Goal: Task Accomplishment & Management: Use online tool/utility

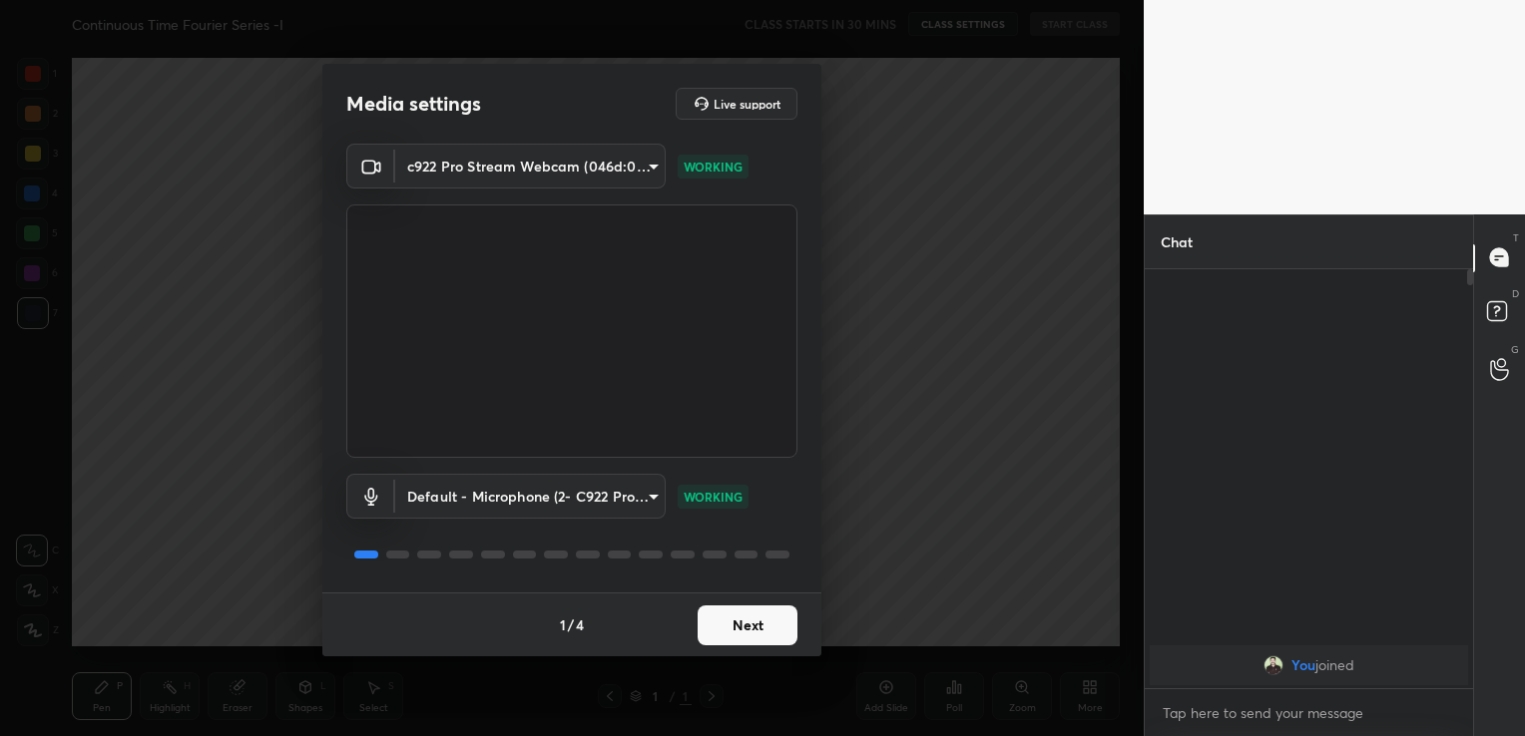
scroll to position [462, 322]
click at [777, 633] on button "Next" at bounding box center [747, 626] width 100 height 40
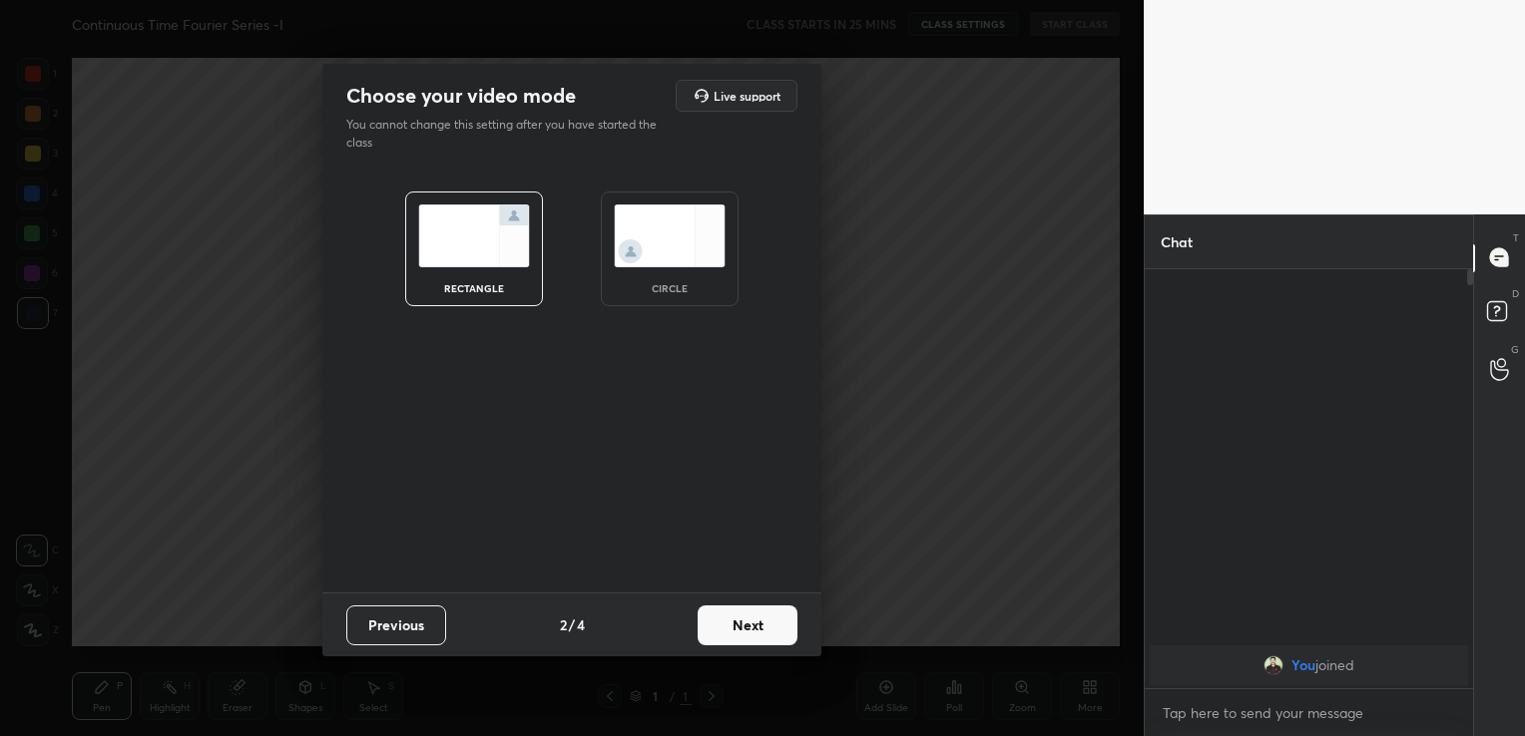
click at [774, 631] on button "Next" at bounding box center [747, 626] width 100 height 40
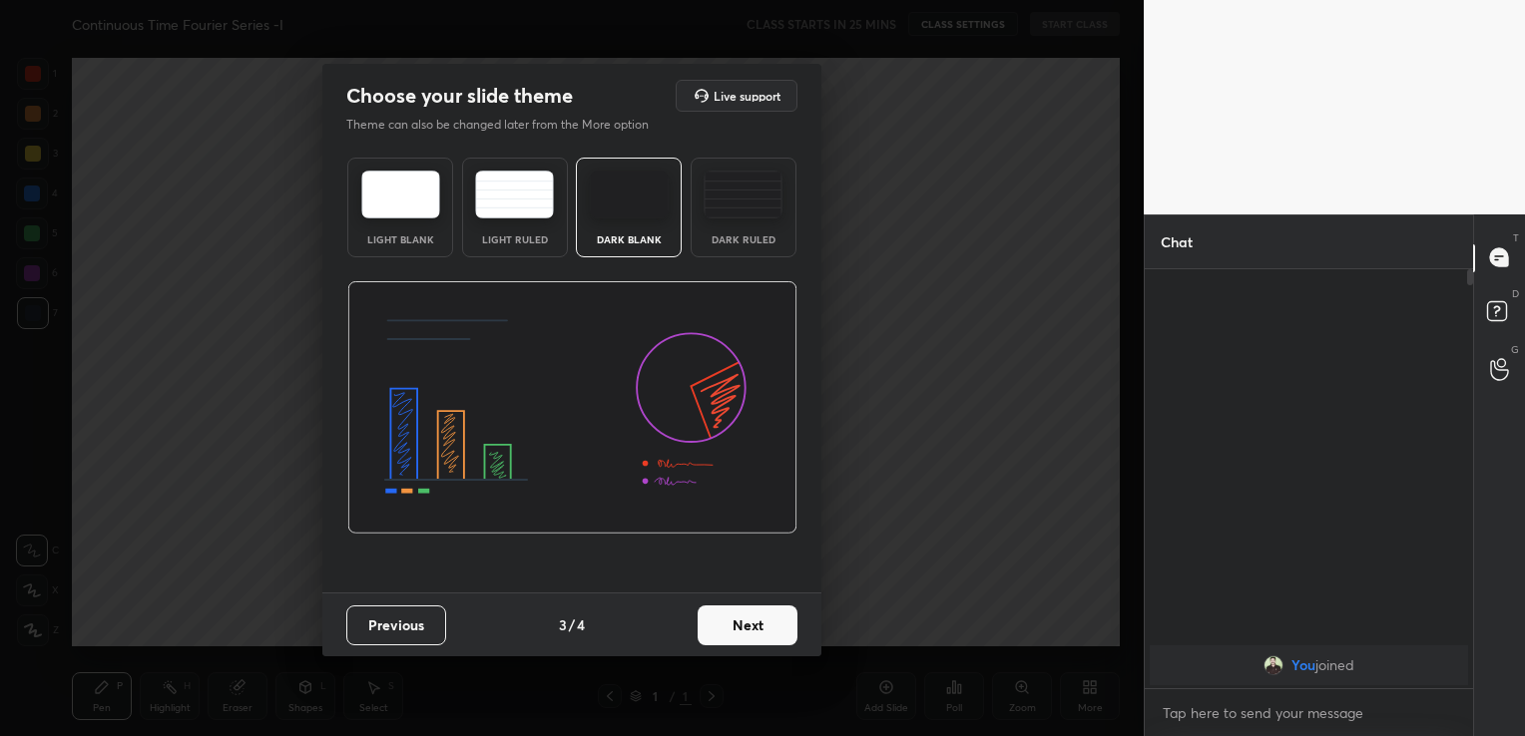
click at [774, 631] on button "Next" at bounding box center [747, 626] width 100 height 40
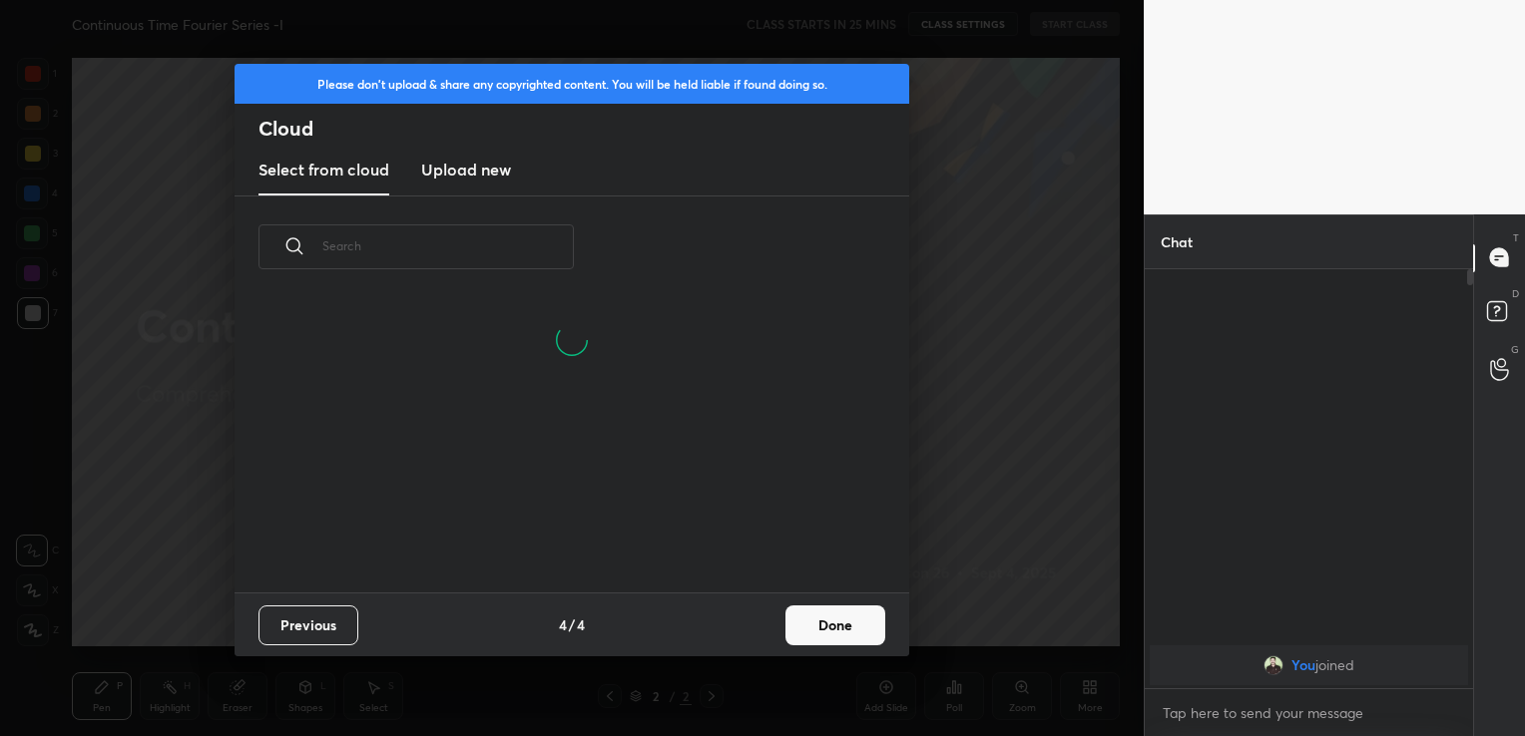
scroll to position [295, 641]
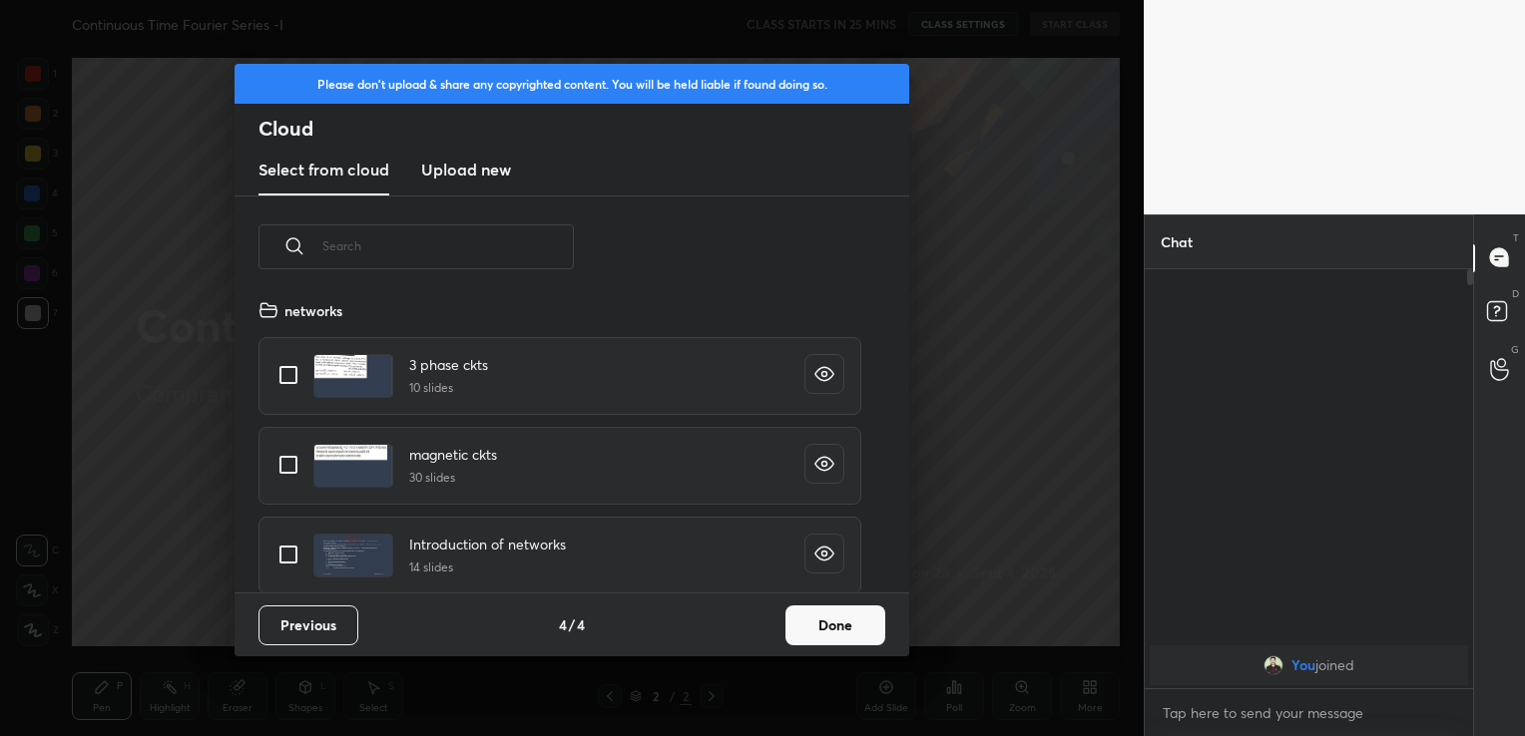
click at [838, 623] on button "Done" at bounding box center [835, 626] width 100 height 40
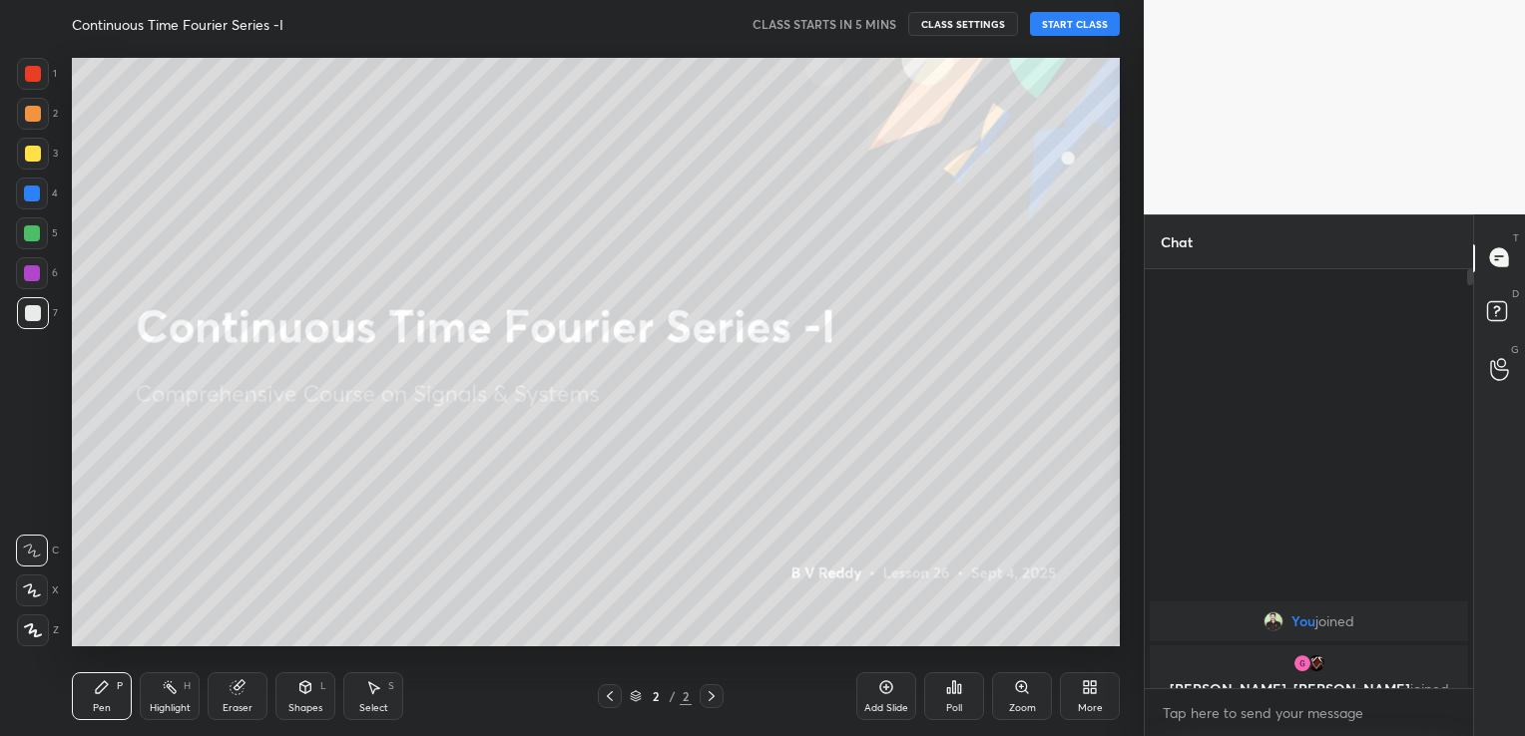
click at [1103, 19] on button "START CLASS" at bounding box center [1075, 24] width 90 height 24
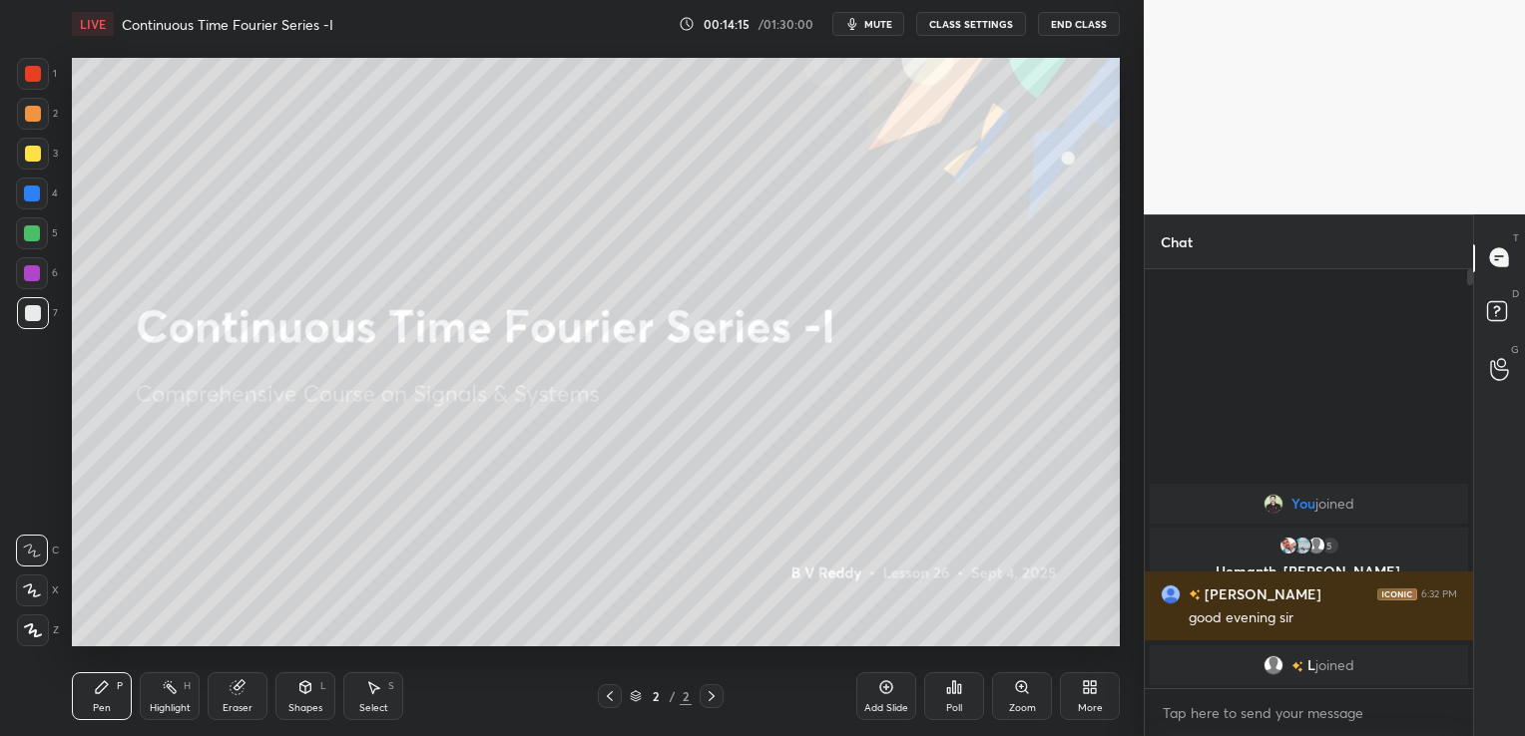
click at [880, 21] on span "mute" at bounding box center [878, 24] width 28 height 14
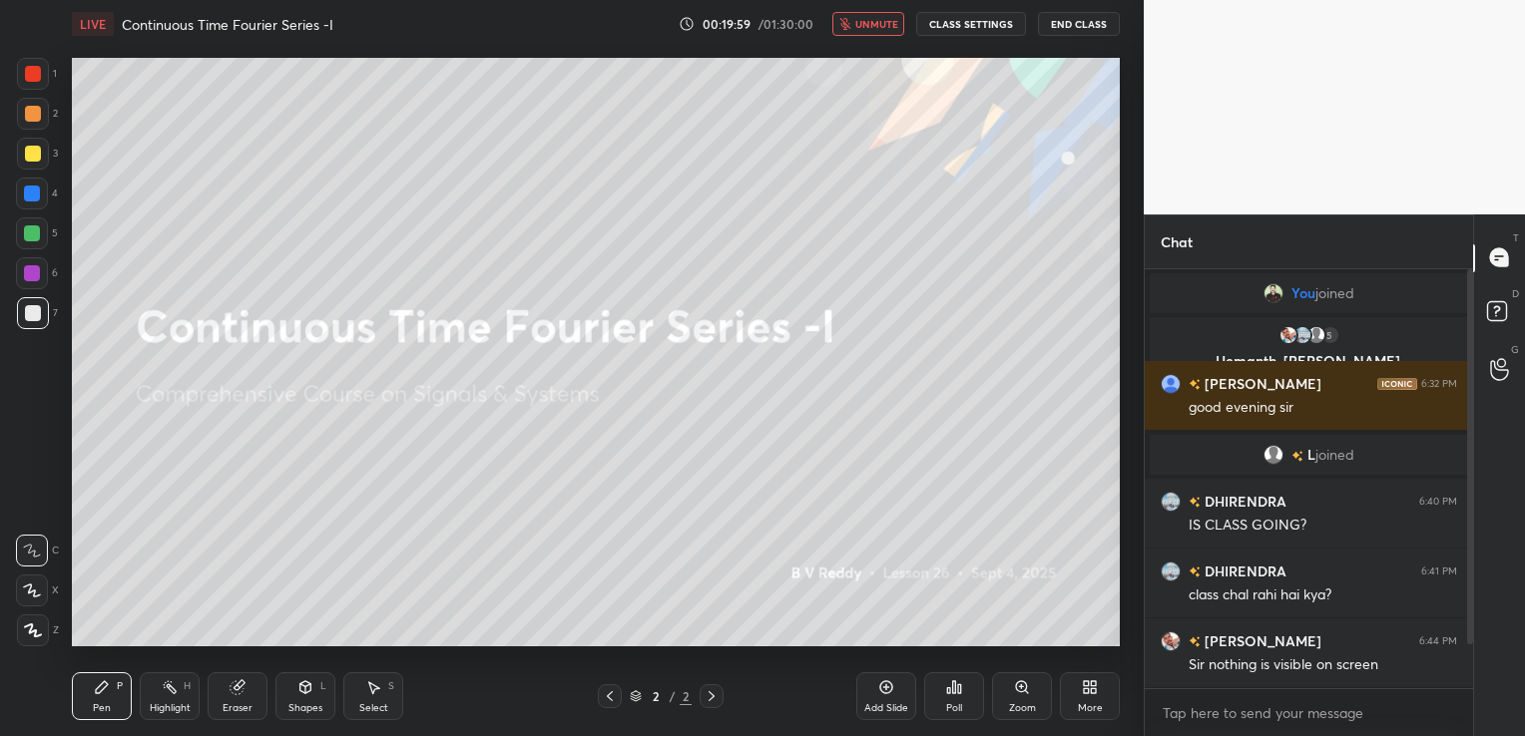
click at [1067, 22] on button "End Class" at bounding box center [1079, 24] width 82 height 24
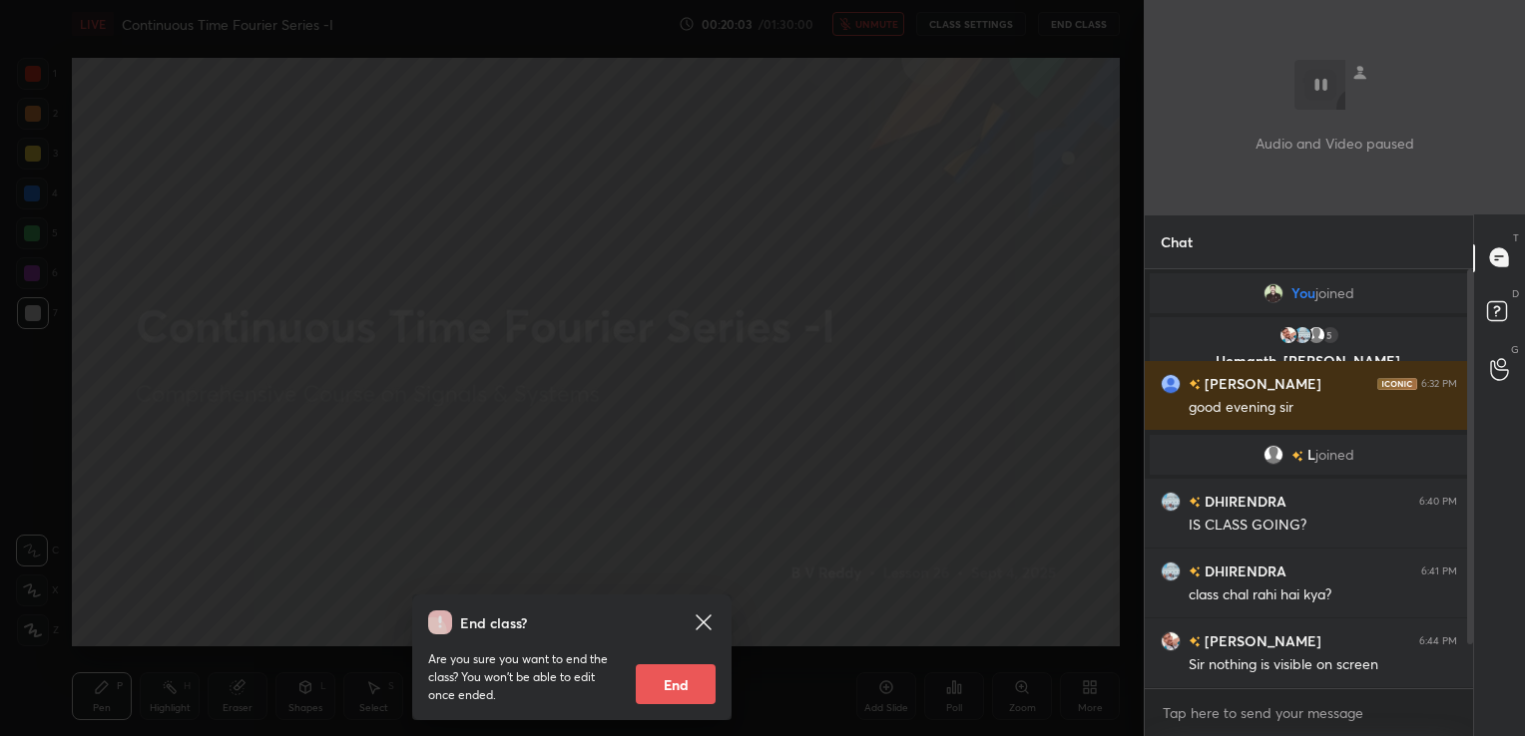
click at [664, 683] on button "End" at bounding box center [676, 685] width 80 height 40
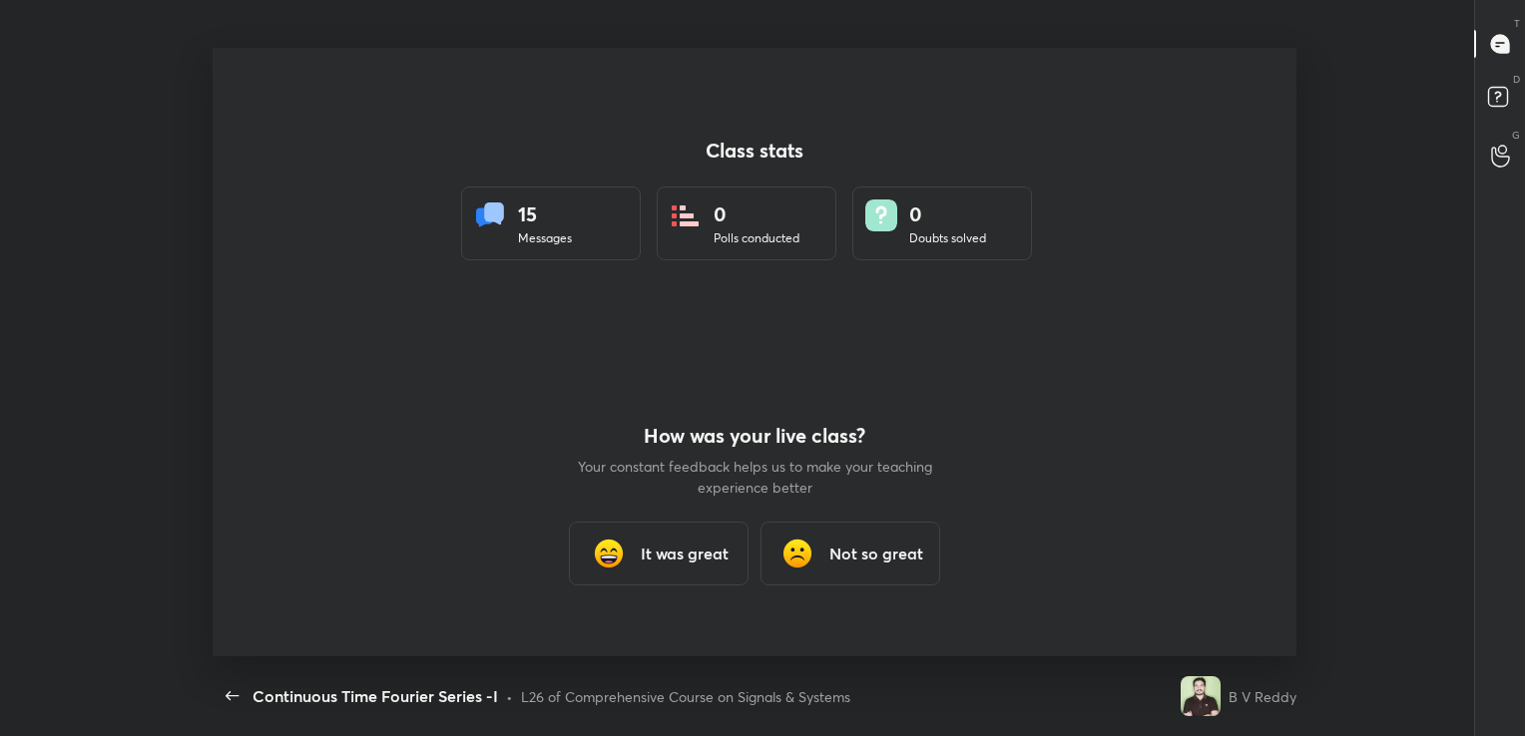
scroll to position [0, 0]
